Goal: Task Accomplishment & Management: Use online tool/utility

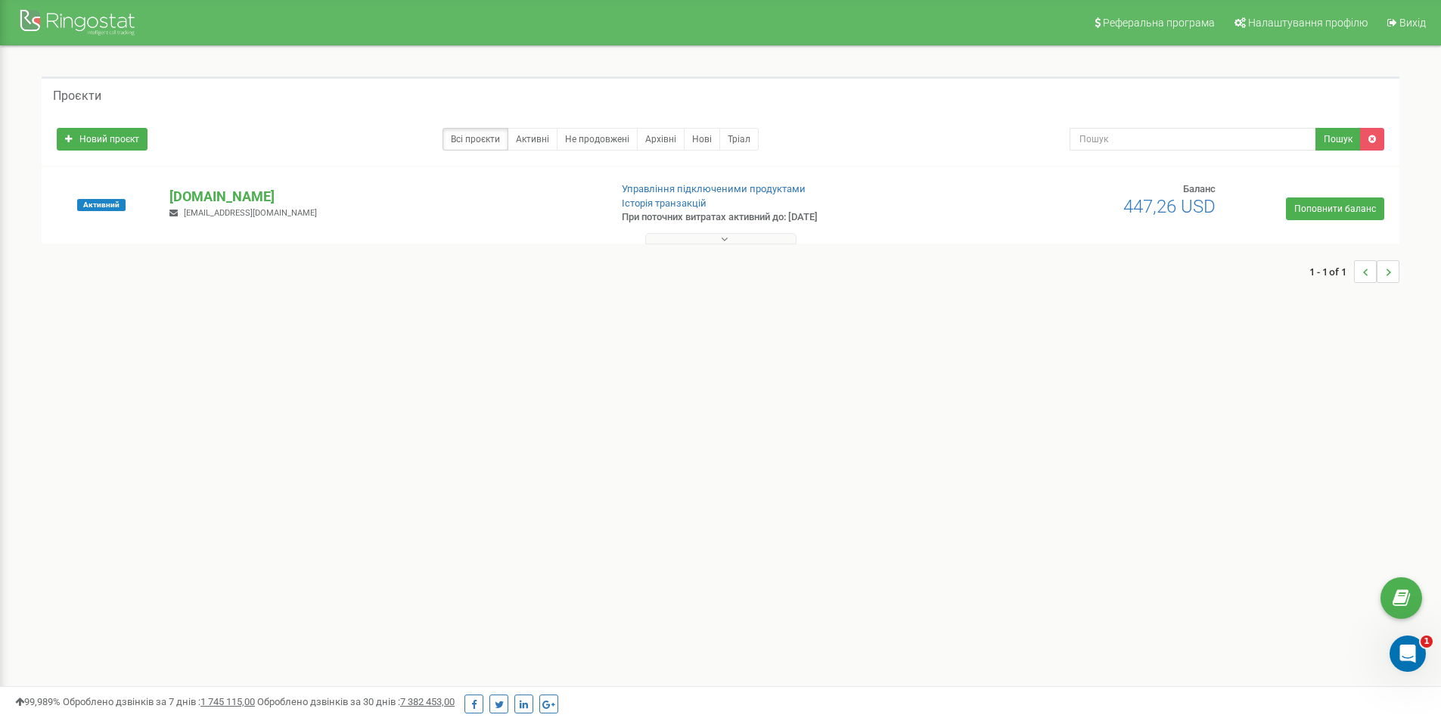
click at [716, 232] on div at bounding box center [720, 235] width 1350 height 15
click at [716, 241] on button at bounding box center [720, 238] width 151 height 11
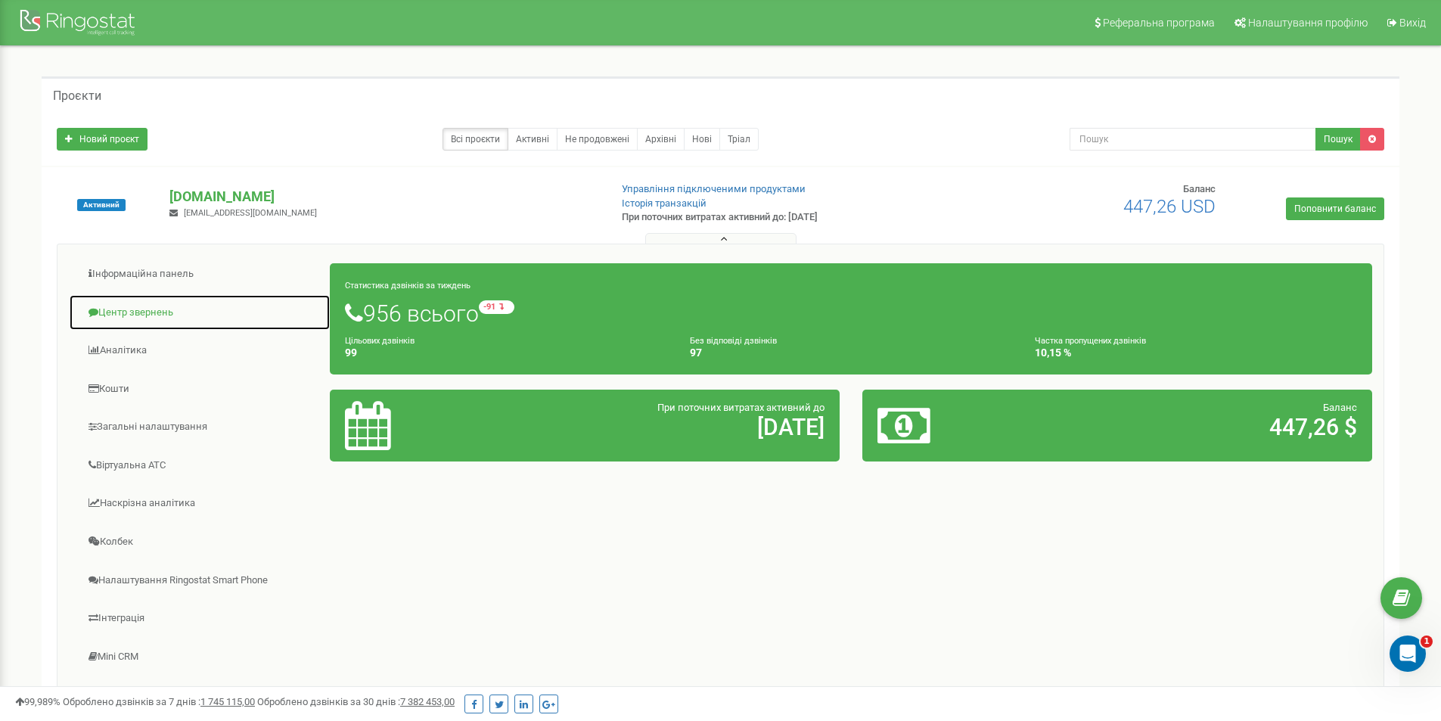
click at [143, 306] on link "Центр звернень" at bounding box center [200, 312] width 262 height 37
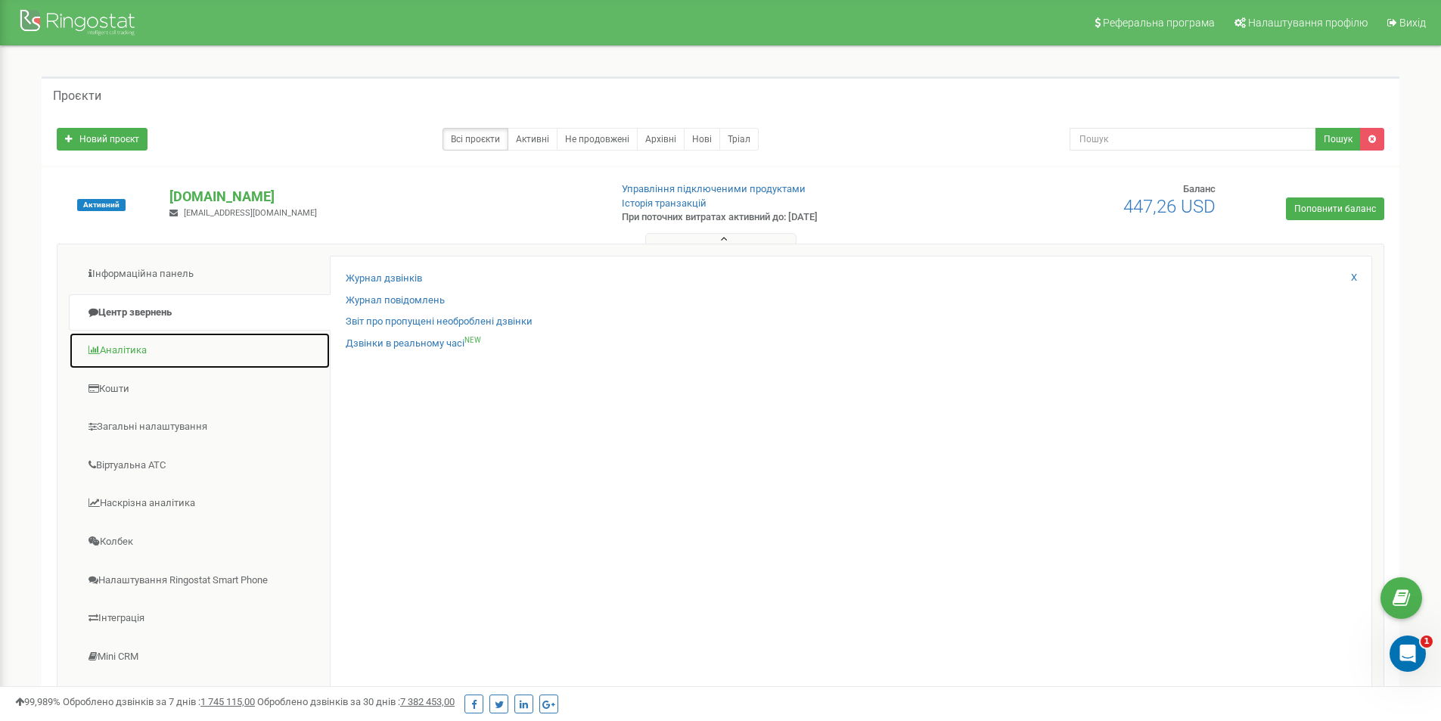
click at [154, 351] on link "Аналiтика" at bounding box center [200, 350] width 262 height 37
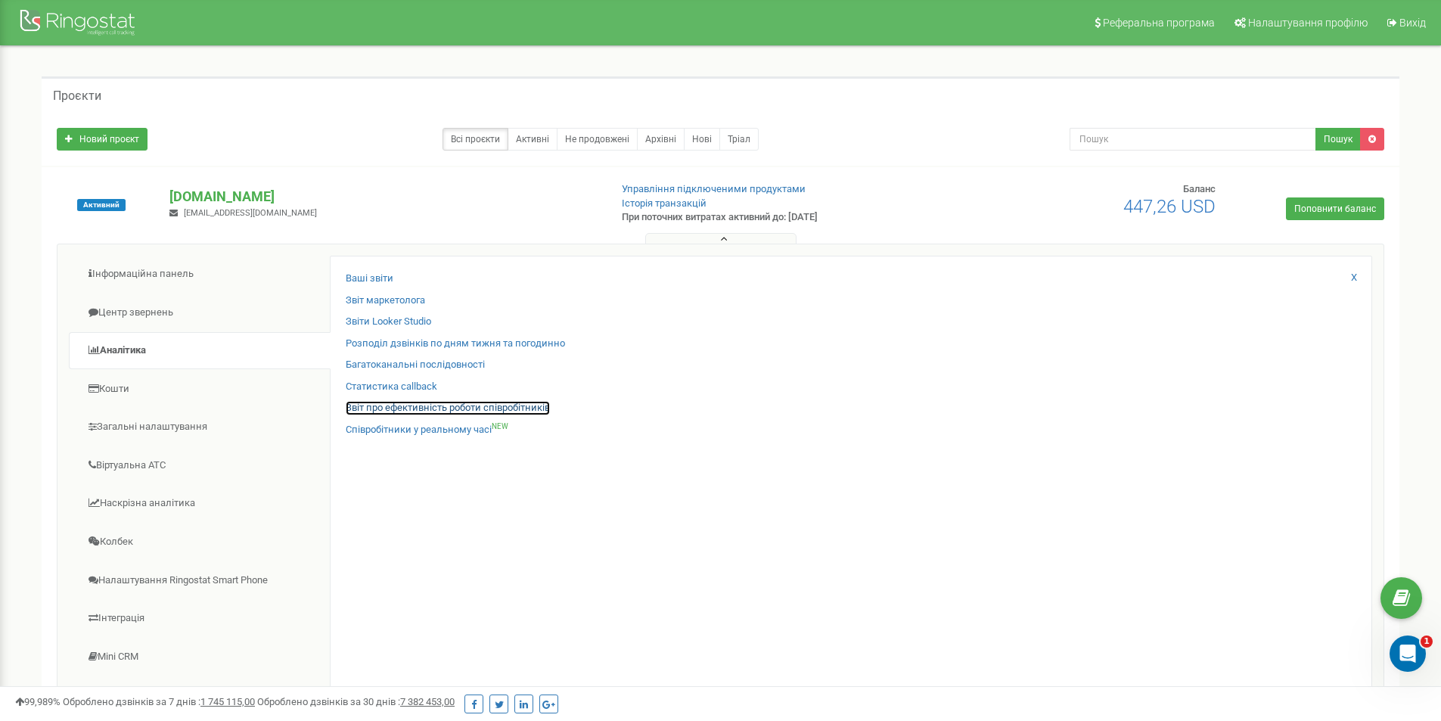
click at [391, 409] on link "Звіт про ефективність роботи співробітників" at bounding box center [448, 408] width 204 height 14
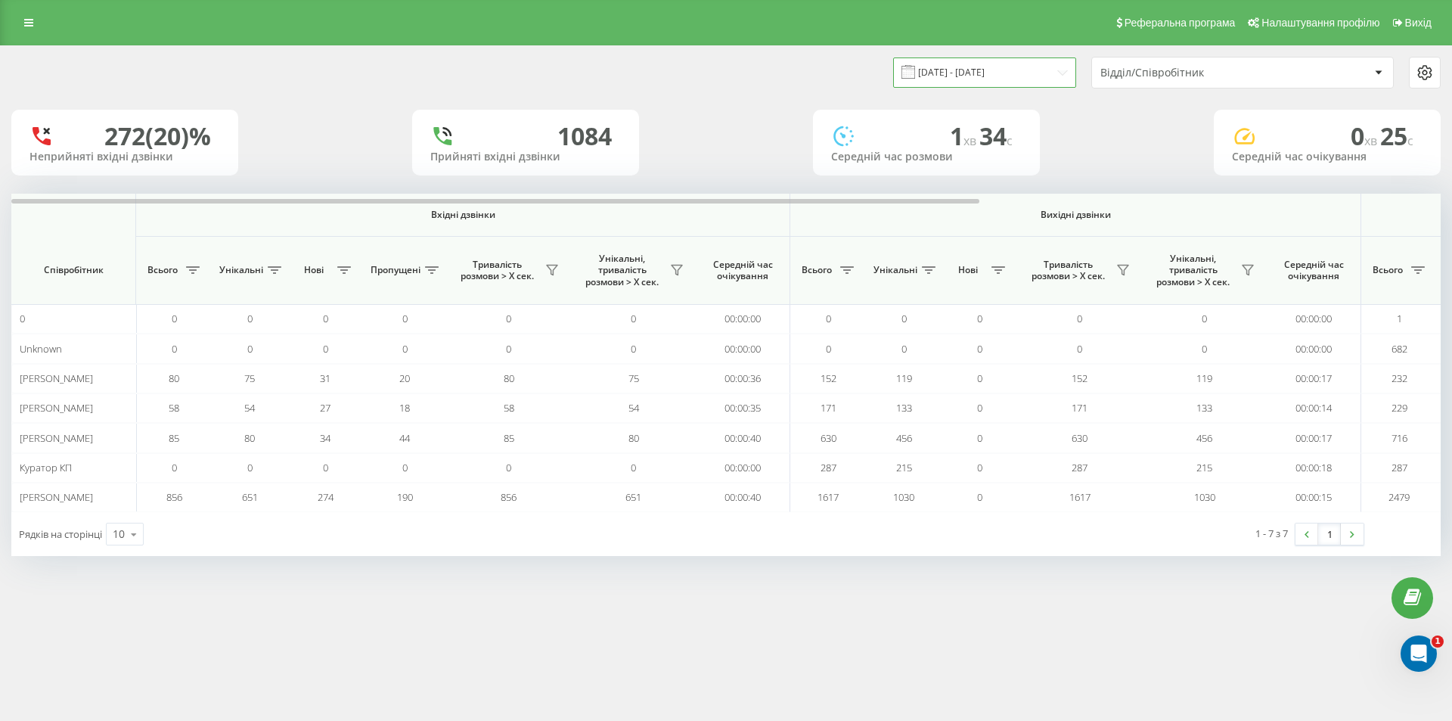
click at [1010, 63] on input "[DATE] - [DATE]" at bounding box center [984, 72] width 183 height 30
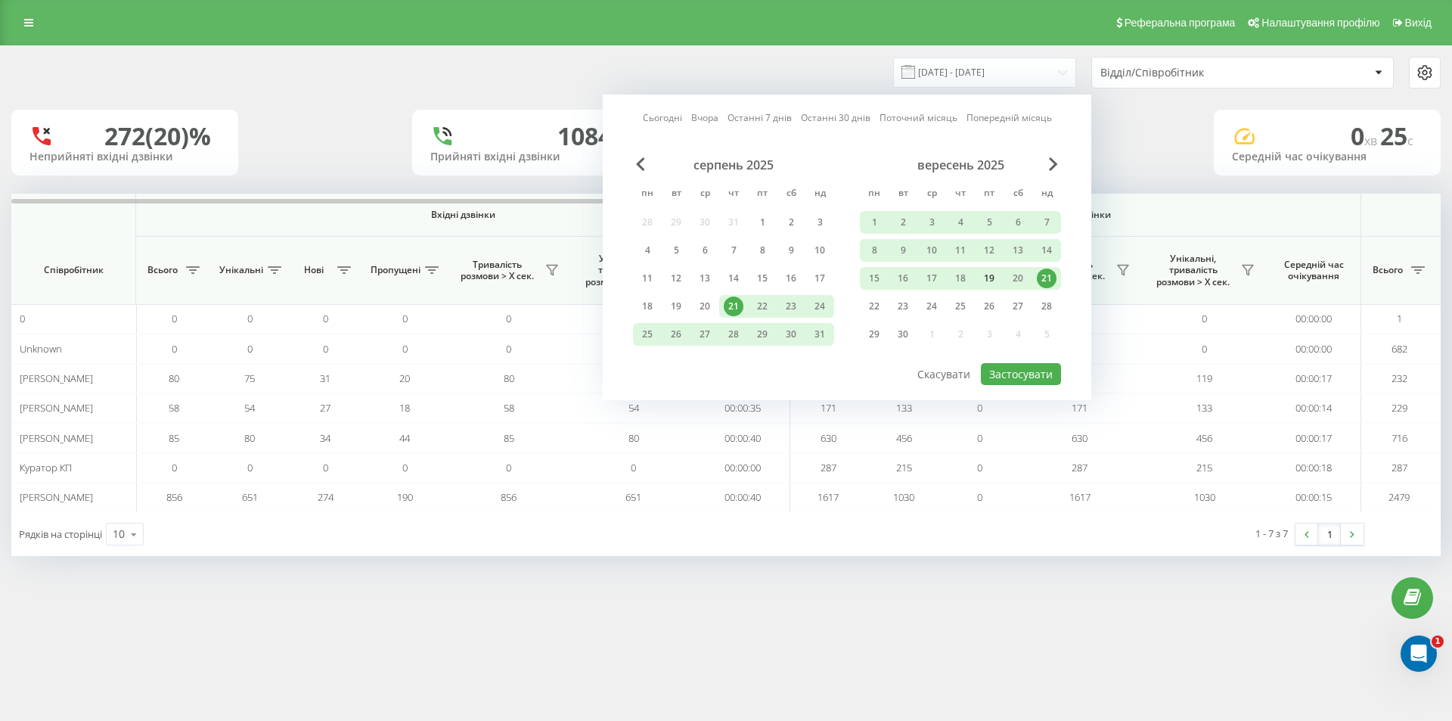
click at [986, 280] on div "19" at bounding box center [990, 279] width 20 height 20
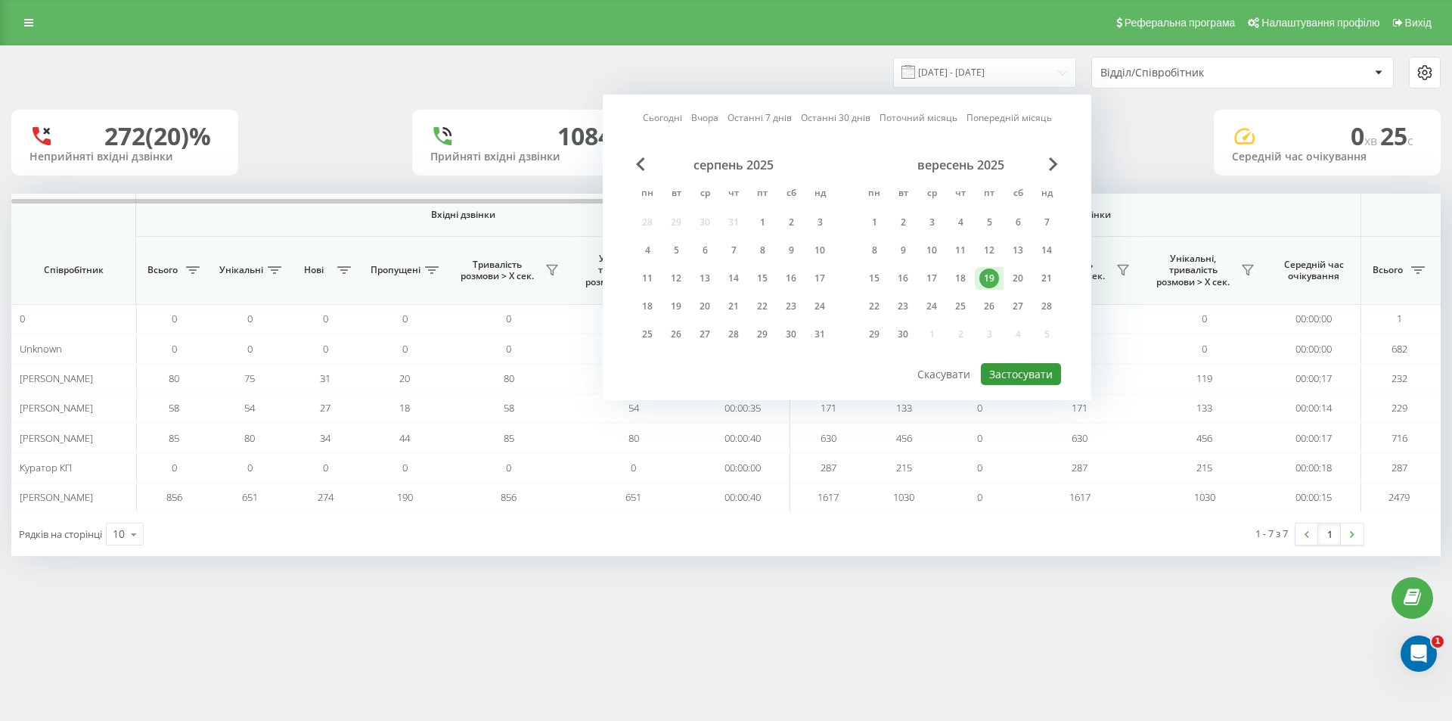
click at [1014, 374] on button "Застосувати" at bounding box center [1021, 374] width 80 height 22
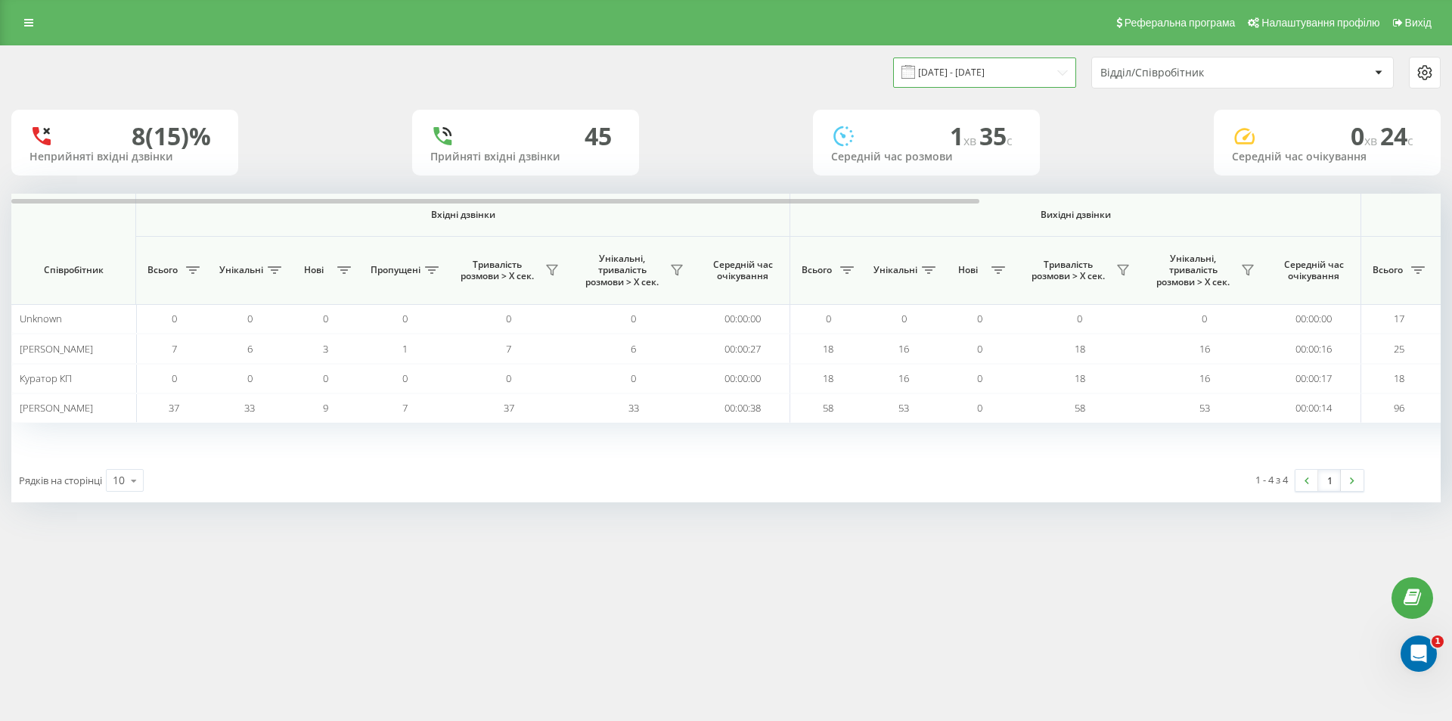
click at [930, 76] on input "[DATE] - [DATE]" at bounding box center [984, 72] width 183 height 30
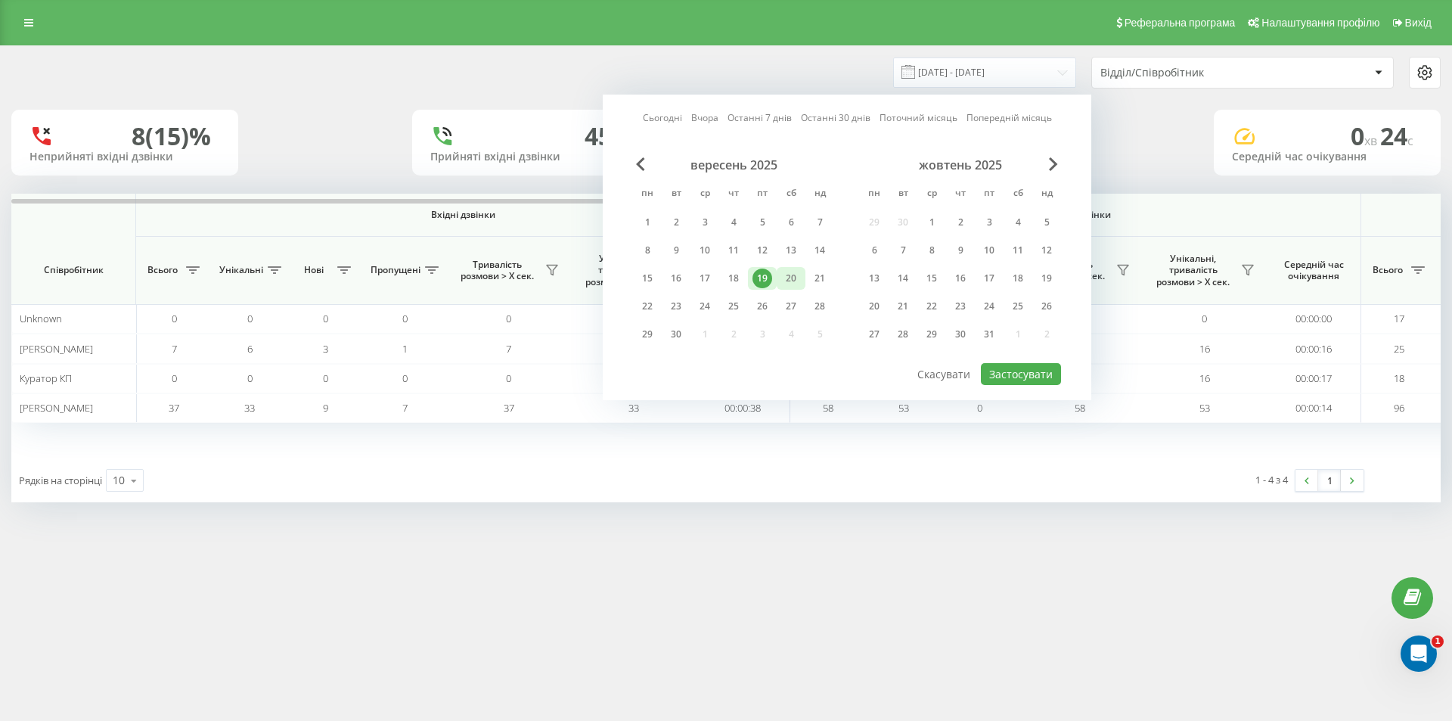
click at [788, 287] on div "20" at bounding box center [791, 279] width 20 height 20
click at [1036, 377] on button "Застосувати" at bounding box center [1021, 374] width 80 height 22
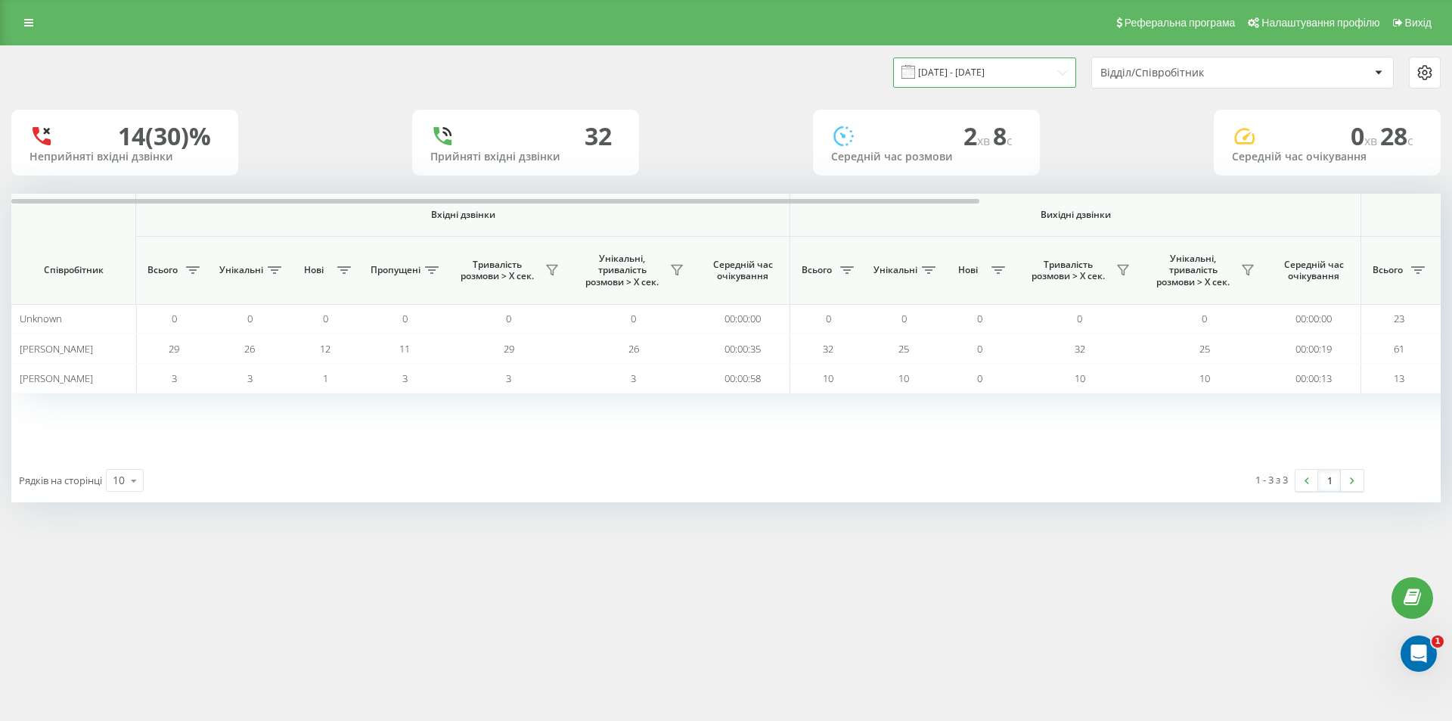
click at [958, 75] on input "[DATE] - [DATE]" at bounding box center [984, 72] width 183 height 30
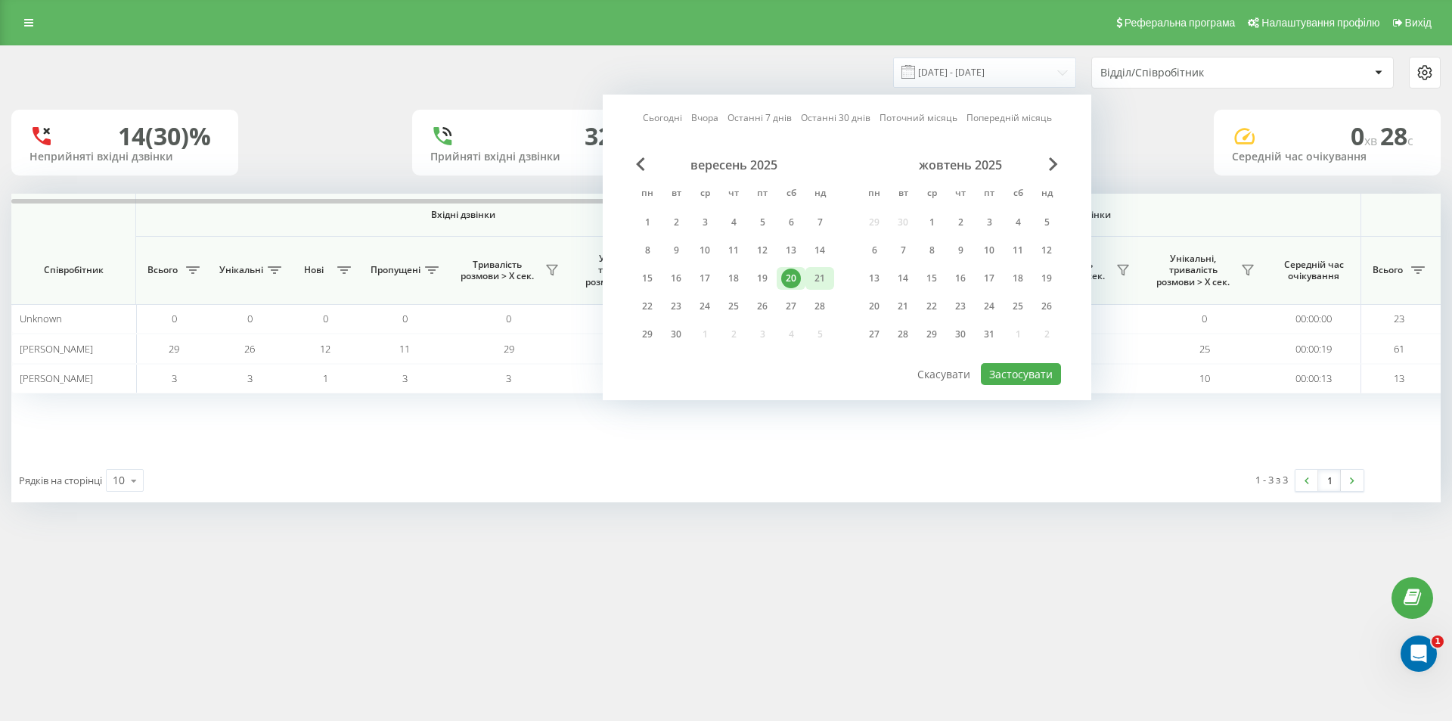
click at [831, 281] on div "21" at bounding box center [820, 278] width 29 height 23
click at [1000, 370] on button "Застосувати" at bounding box center [1021, 374] width 80 height 22
type input "21.09.2025 - 21.09.2025"
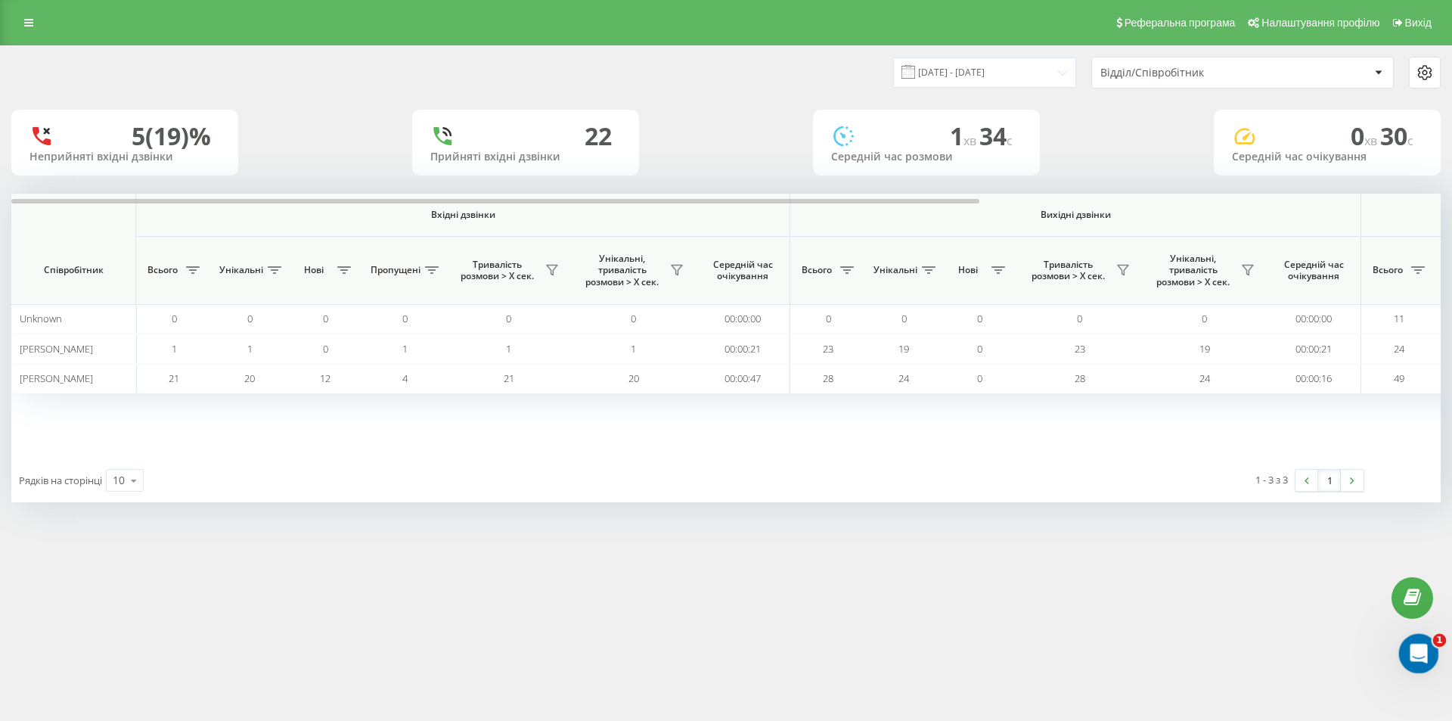
click at [1420, 657] on icon "Открыть службу сообщений Intercom" at bounding box center [1417, 651] width 25 height 25
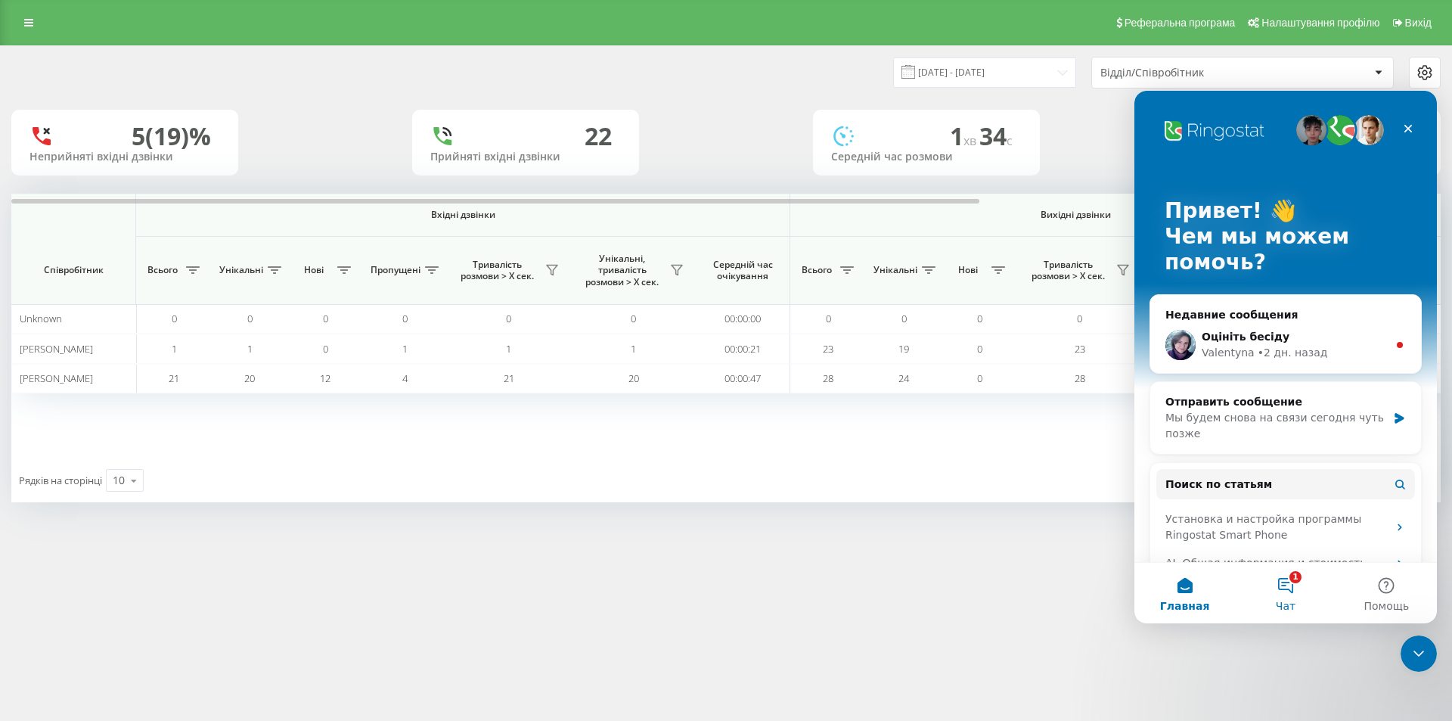
click at [1292, 591] on button "1 Чат" at bounding box center [1285, 593] width 101 height 61
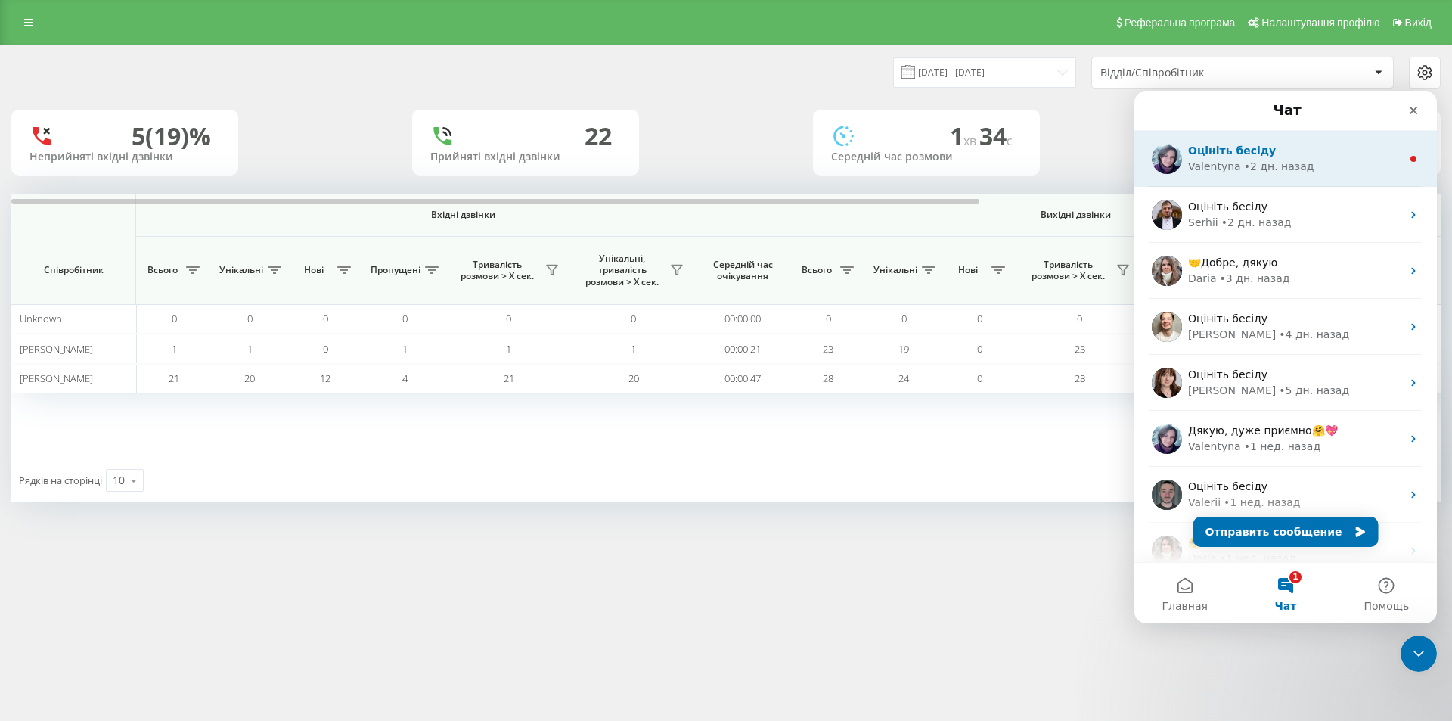
click at [1263, 166] on div "• 2 дн. назад" at bounding box center [1279, 167] width 70 height 16
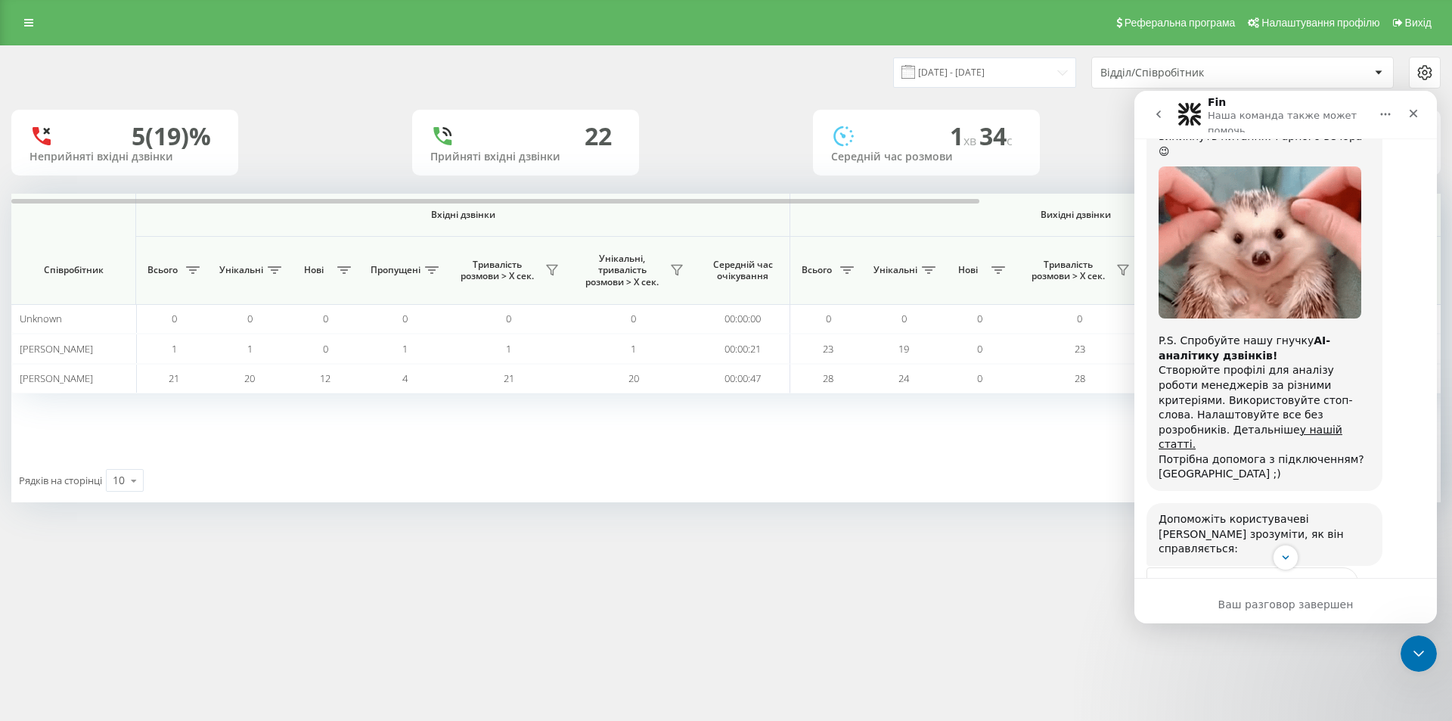
scroll to position [812, 0]
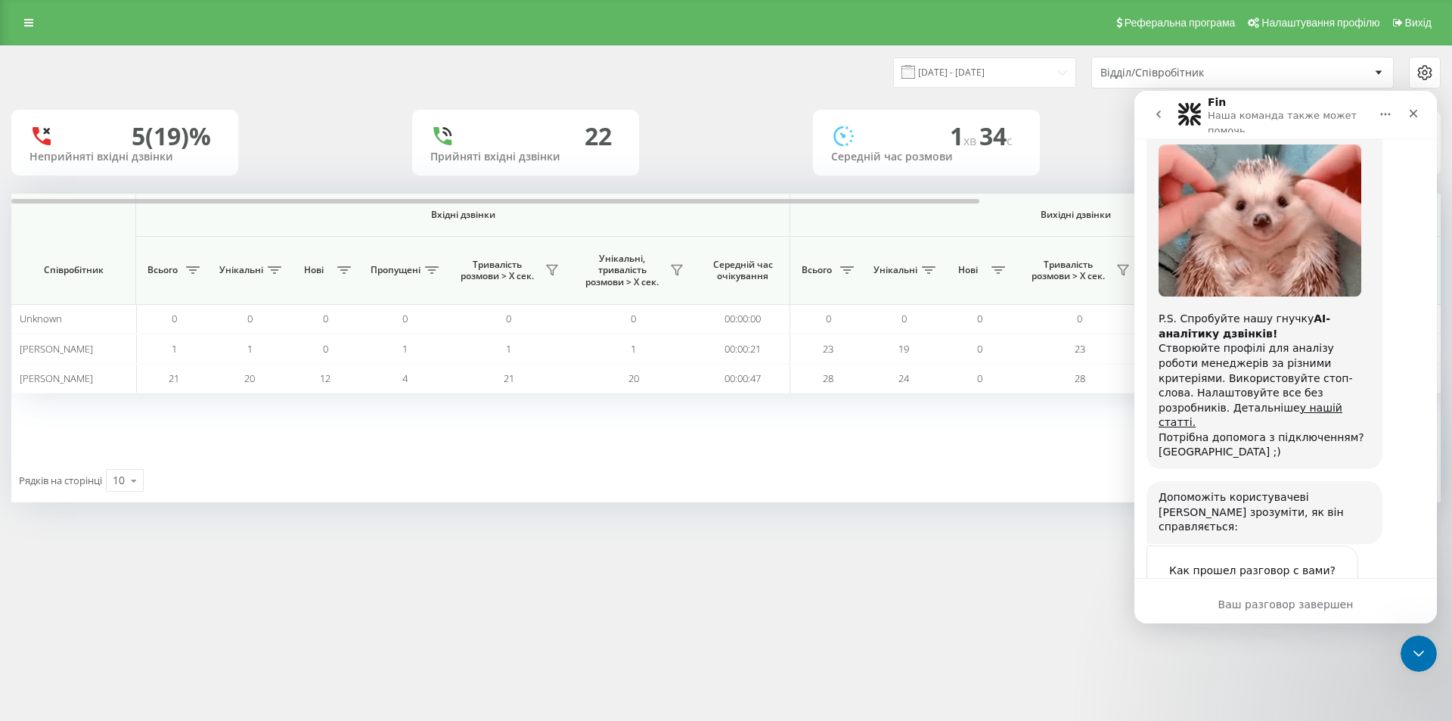
click at [1003, 639] on div "Реферальна програма Налаштування профілю Вихід 21.09.2025 - 21.09.2025 Відділ/С…" at bounding box center [726, 360] width 1452 height 721
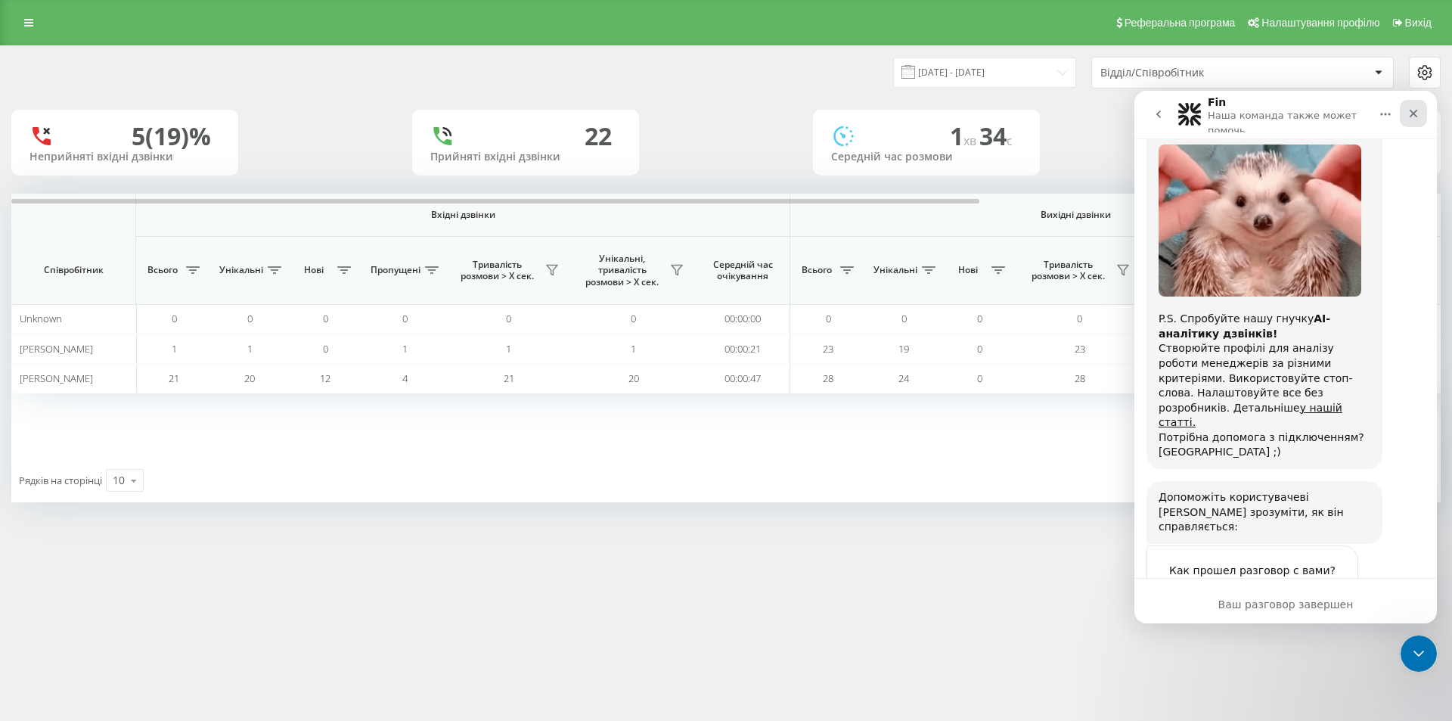
click at [1412, 109] on icon "Закрыть" at bounding box center [1414, 113] width 12 height 12
